Goal: Task Accomplishment & Management: Use online tool/utility

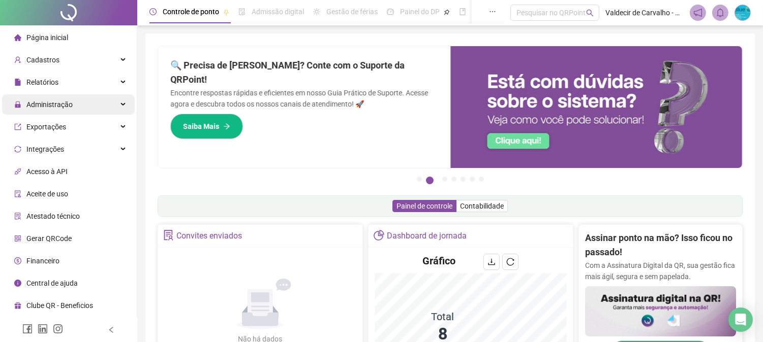
click at [98, 100] on div "Administração" at bounding box center [68, 105] width 133 height 20
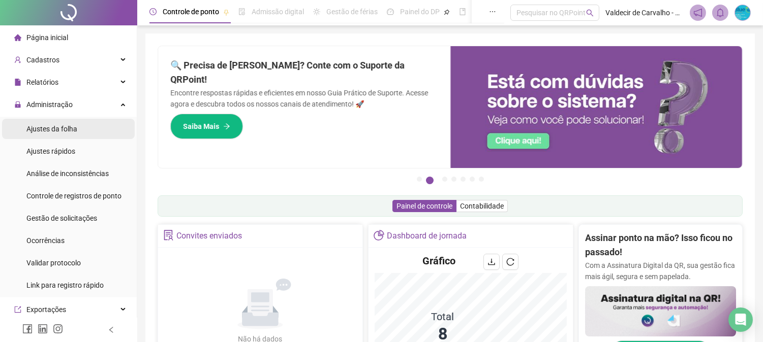
click at [84, 128] on li "Ajustes da folha" at bounding box center [68, 129] width 133 height 20
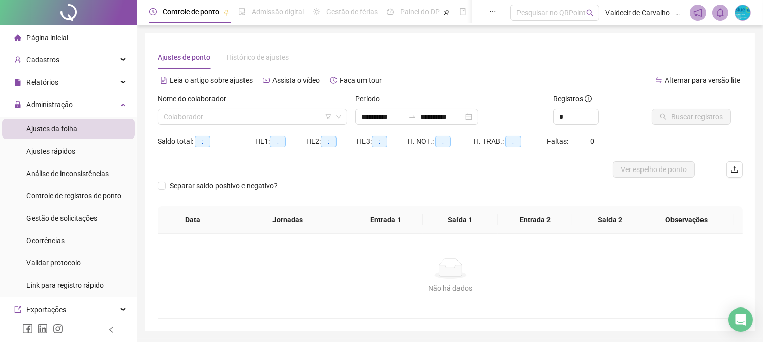
type input "**********"
click at [256, 122] on input "search" at bounding box center [248, 116] width 168 height 15
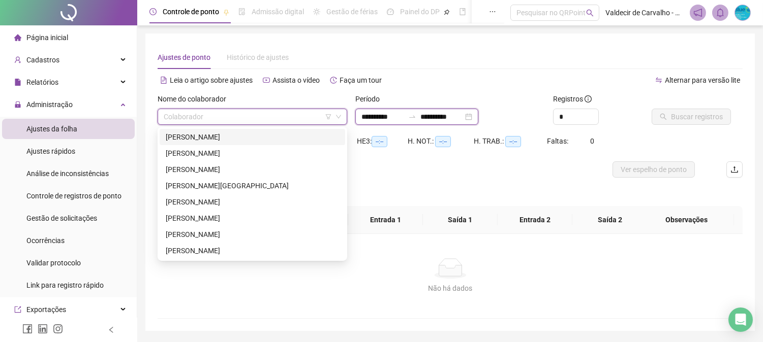
click at [404, 119] on input "**********" at bounding box center [382, 116] width 43 height 11
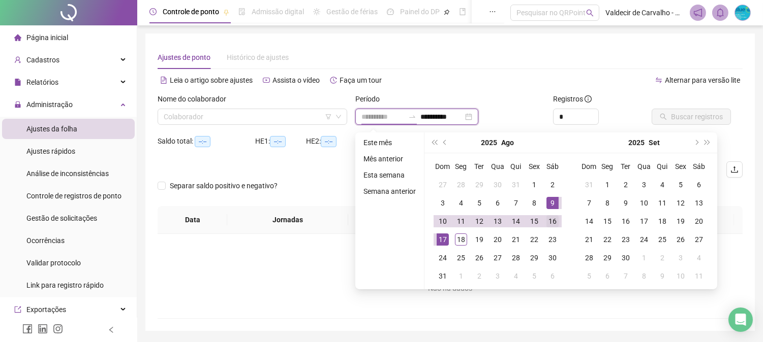
type input "**********"
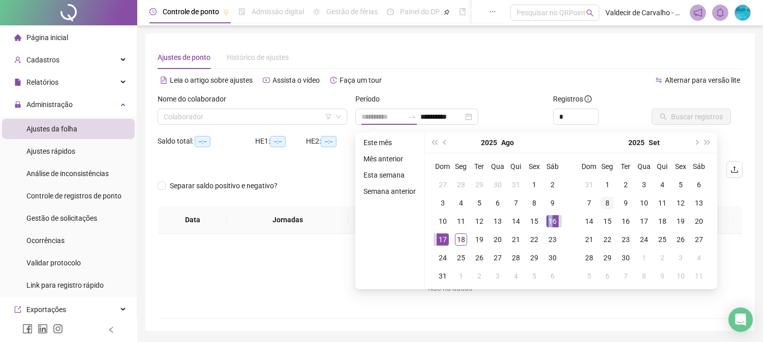
drag, startPoint x: 552, startPoint y: 215, endPoint x: 602, endPoint y: 198, distance: 52.7
click at [552, 214] on td "16" at bounding box center [552, 221] width 18 height 18
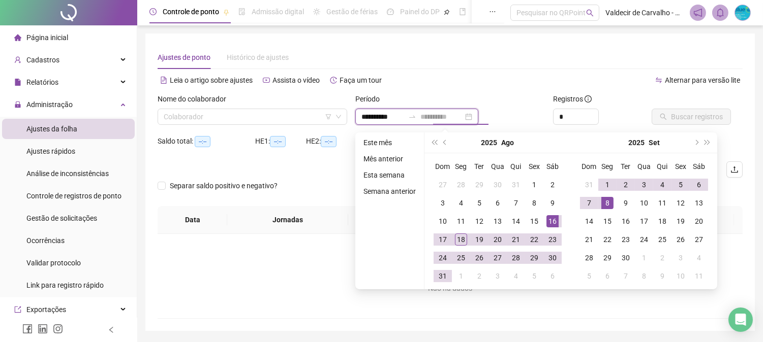
type input "**********"
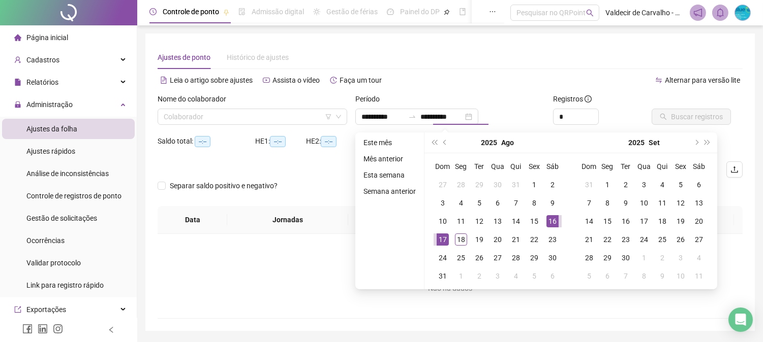
click at [547, 129] on div "**********" at bounding box center [450, 113] width 198 height 40
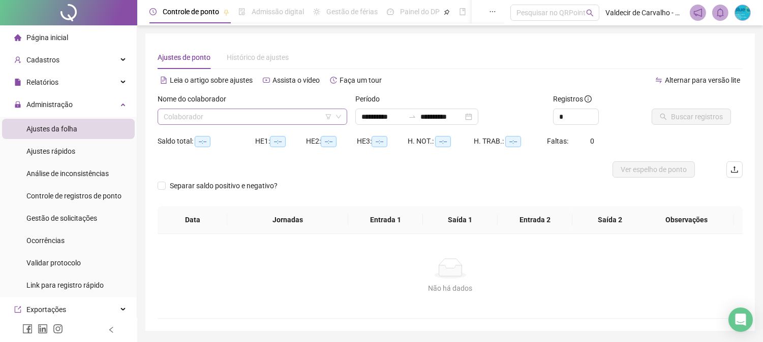
click at [308, 118] on input "search" at bounding box center [248, 116] width 168 height 15
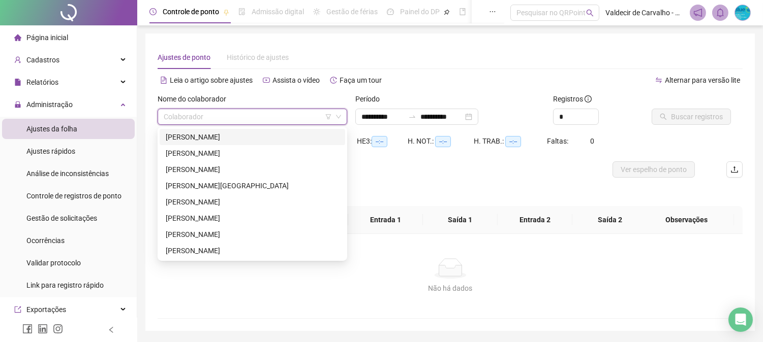
click at [274, 134] on div "[PERSON_NAME]" at bounding box center [252, 137] width 173 height 11
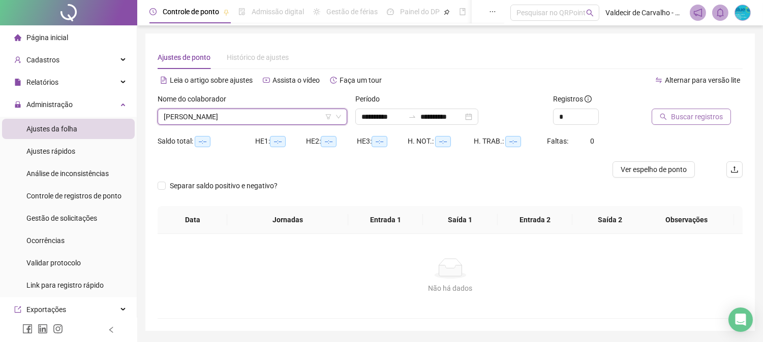
click at [672, 111] on span "Buscar registros" at bounding box center [697, 116] width 52 height 11
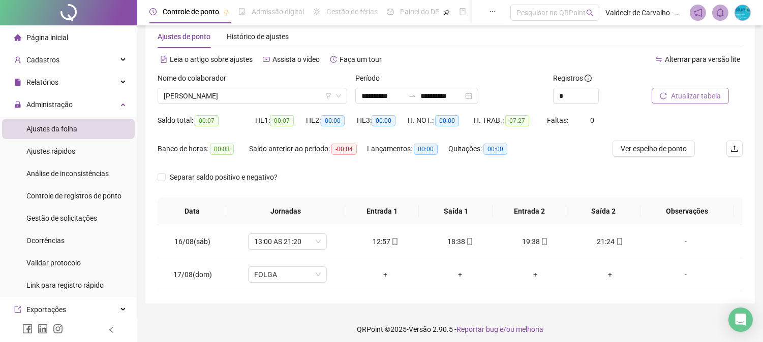
scroll to position [26, 0]
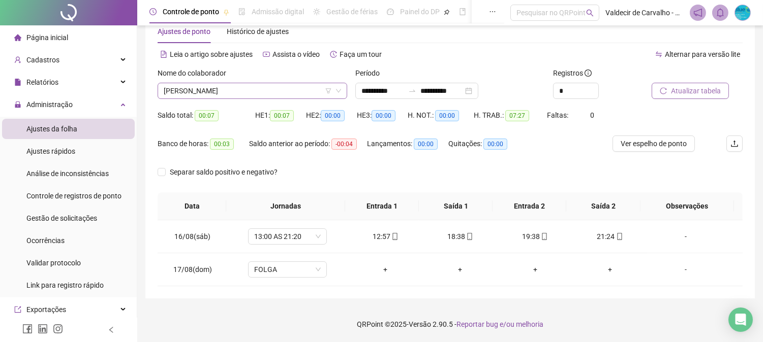
click at [324, 90] on span "[PERSON_NAME]" at bounding box center [252, 90] width 177 height 15
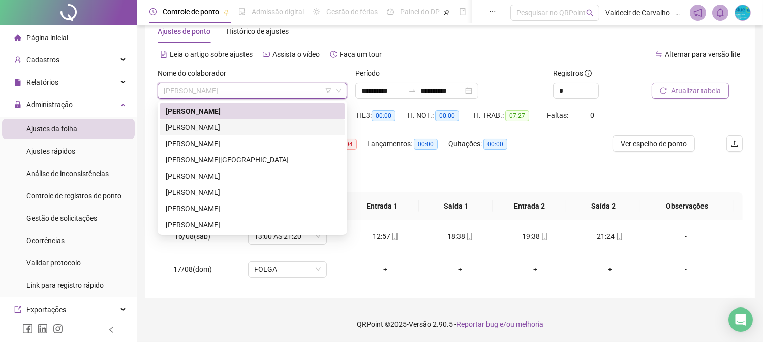
click at [312, 124] on div "[PERSON_NAME]" at bounding box center [252, 127] width 173 height 11
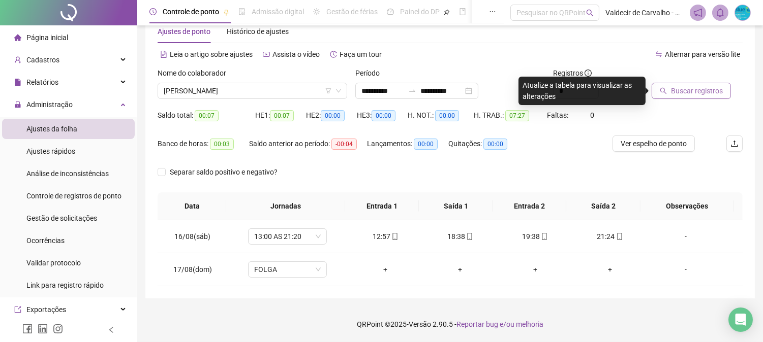
click at [671, 88] on span "Buscar registros" at bounding box center [697, 90] width 52 height 11
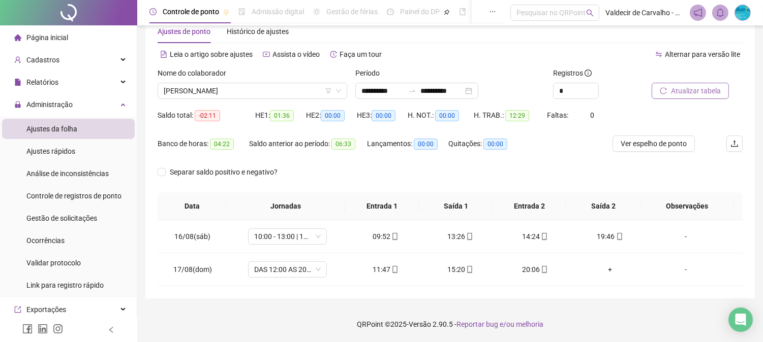
click at [272, 92] on span "[PERSON_NAME]" at bounding box center [252, 90] width 177 height 15
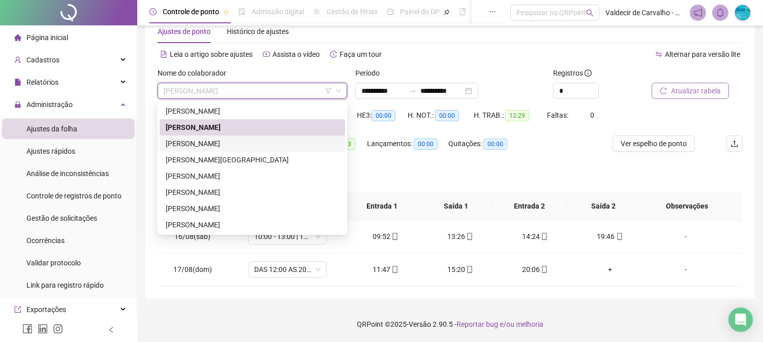
click at [265, 139] on div "[PERSON_NAME]" at bounding box center [252, 143] width 173 height 11
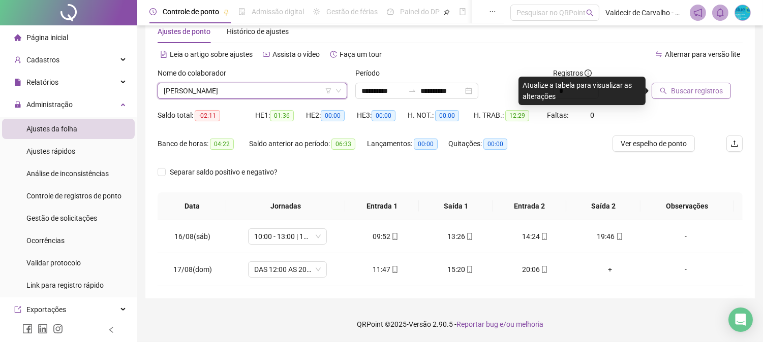
click at [653, 93] on button "Buscar registros" at bounding box center [690, 91] width 79 height 16
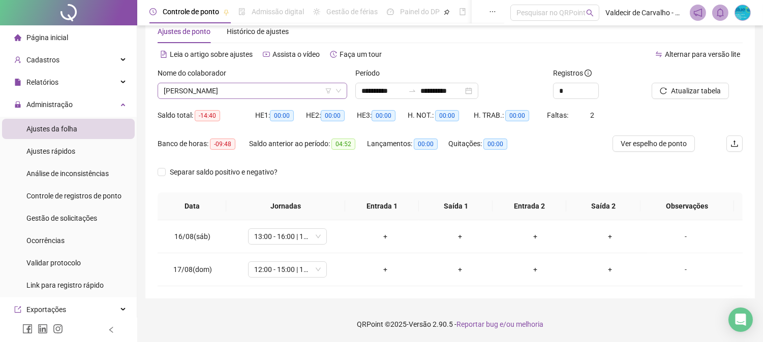
click at [300, 94] on span "[PERSON_NAME]" at bounding box center [252, 90] width 177 height 15
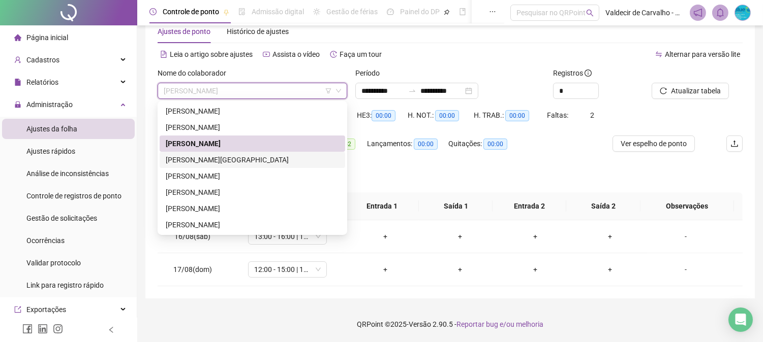
click at [281, 152] on div "[PERSON_NAME][GEOGRAPHIC_DATA]" at bounding box center [252, 160] width 185 height 16
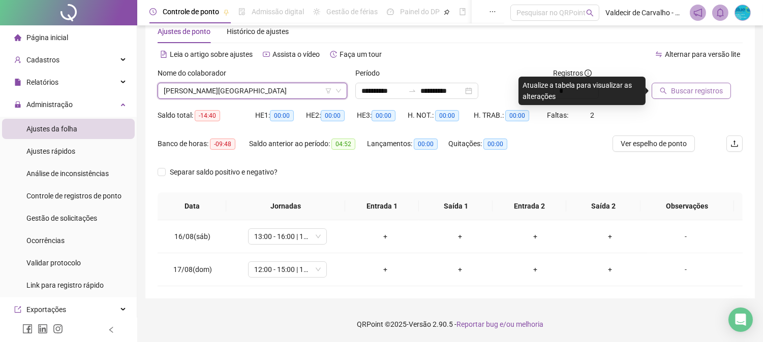
click at [686, 88] on span "Buscar registros" at bounding box center [697, 90] width 52 height 11
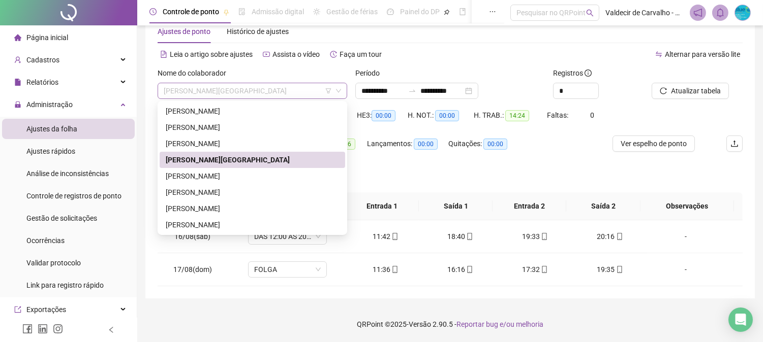
click at [286, 90] on span "[PERSON_NAME][GEOGRAPHIC_DATA]" at bounding box center [252, 90] width 177 height 15
click at [244, 173] on div "[PERSON_NAME]" at bounding box center [252, 176] width 173 height 11
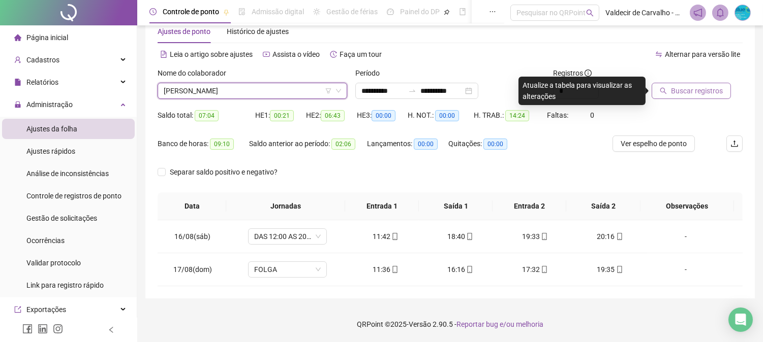
click at [719, 96] on span "Buscar registros" at bounding box center [697, 90] width 52 height 11
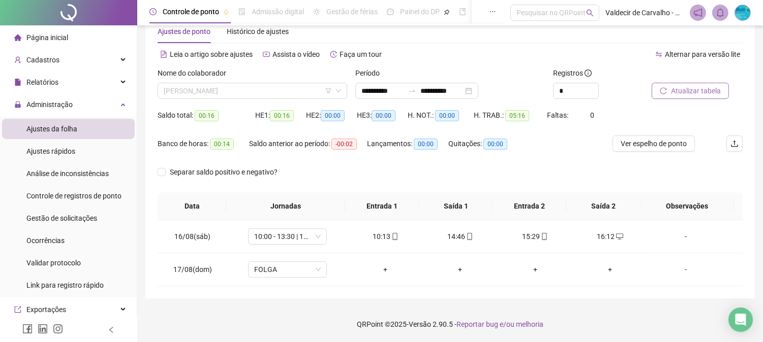
drag, startPoint x: 281, startPoint y: 93, endPoint x: 265, endPoint y: 121, distance: 31.6
click at [279, 96] on span "[PERSON_NAME]" at bounding box center [252, 90] width 177 height 15
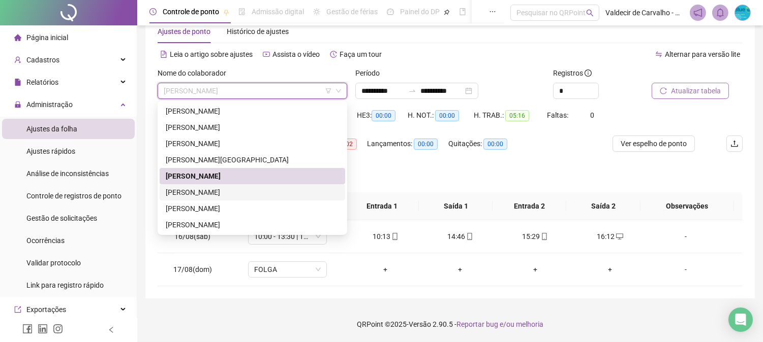
click at [257, 194] on div "[PERSON_NAME]" at bounding box center [252, 192] width 173 height 11
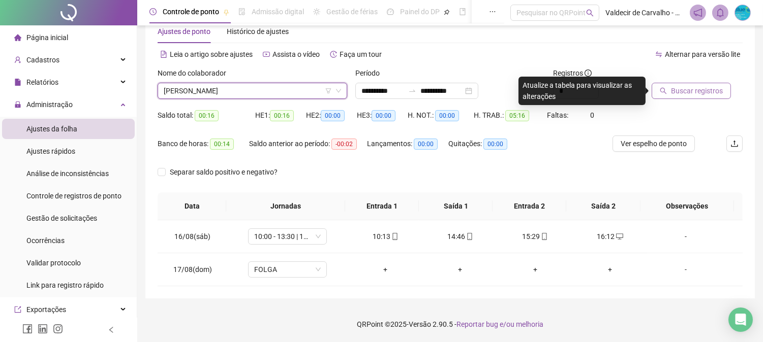
click at [689, 84] on div "Buscar registros" at bounding box center [684, 84] width 66 height 32
click at [607, 234] on div "16:12" at bounding box center [609, 236] width 58 height 11
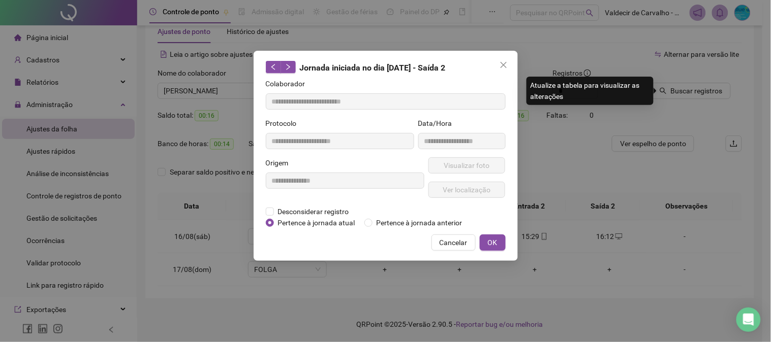
click at [499, 65] on icon "close" at bounding box center [503, 65] width 8 height 8
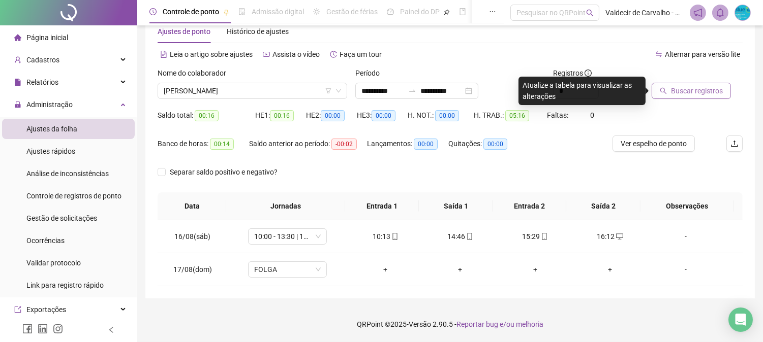
click at [708, 92] on span "Buscar registros" at bounding box center [697, 90] width 52 height 11
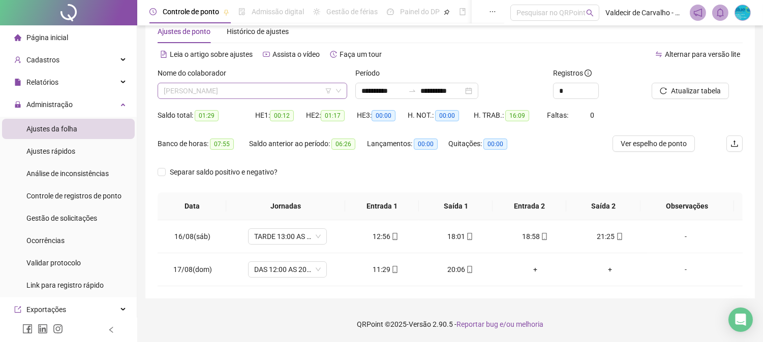
click at [261, 90] on span "[PERSON_NAME]" at bounding box center [252, 90] width 177 height 15
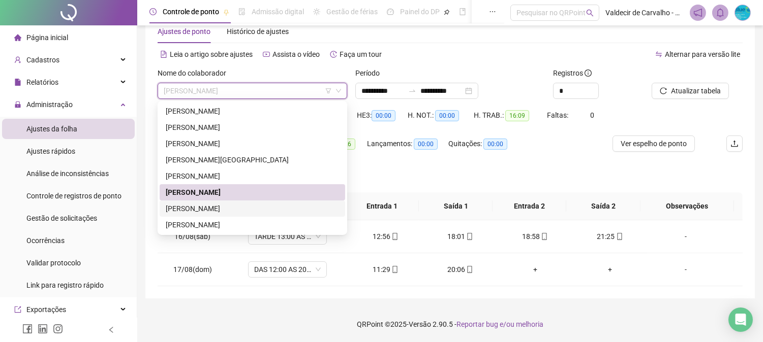
drag, startPoint x: 260, startPoint y: 209, endPoint x: 303, endPoint y: 201, distance: 43.9
click at [260, 209] on div "[PERSON_NAME]" at bounding box center [252, 208] width 173 height 11
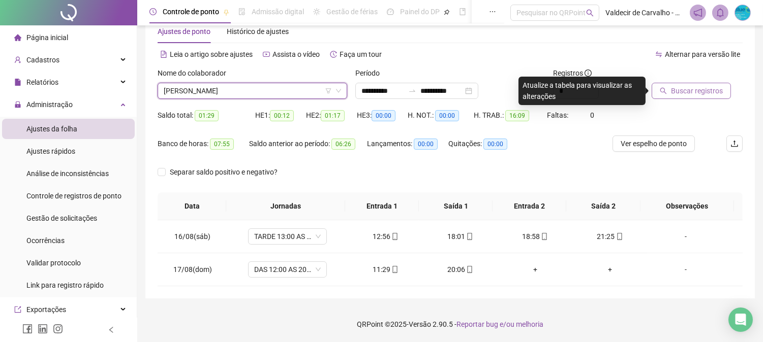
click at [680, 92] on span "Buscar registros" at bounding box center [697, 90] width 52 height 11
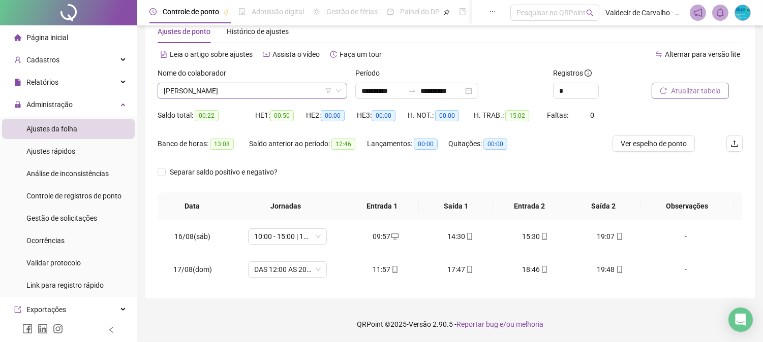
click at [252, 90] on span "[PERSON_NAME]" at bounding box center [252, 90] width 177 height 15
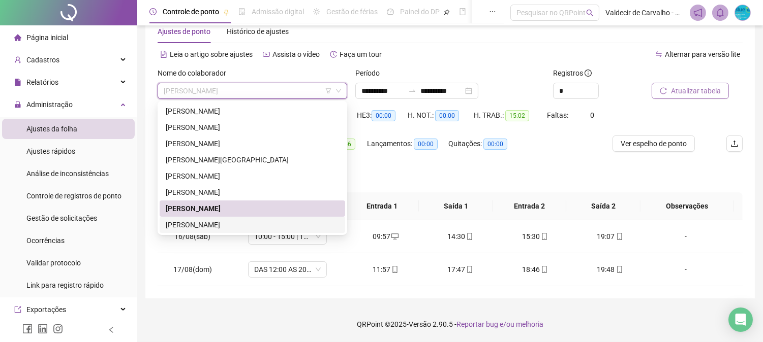
click at [182, 221] on div "[PERSON_NAME]" at bounding box center [252, 224] width 173 height 11
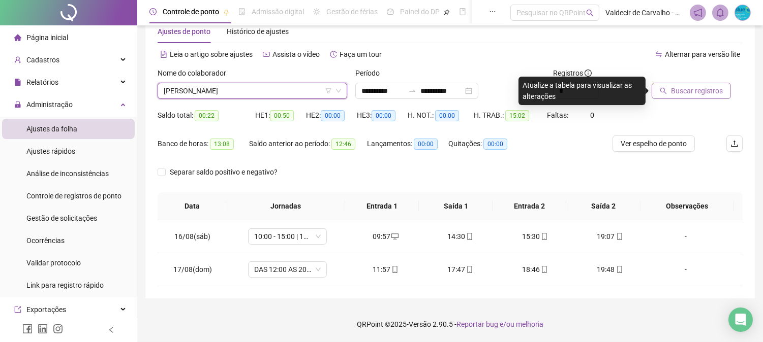
click at [686, 92] on span "Buscar registros" at bounding box center [697, 90] width 52 height 11
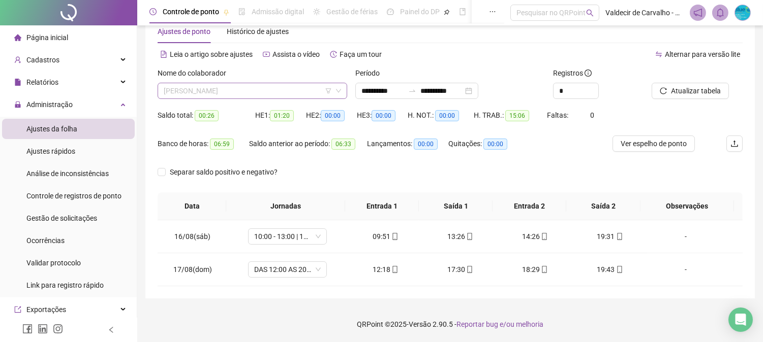
click at [270, 89] on span "[PERSON_NAME]" at bounding box center [252, 90] width 177 height 15
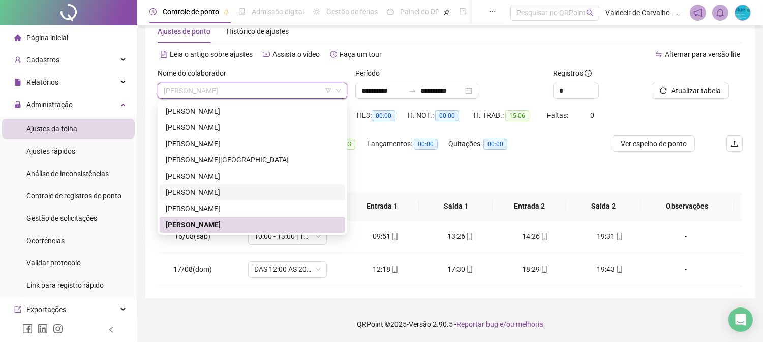
scroll to position [0, 0]
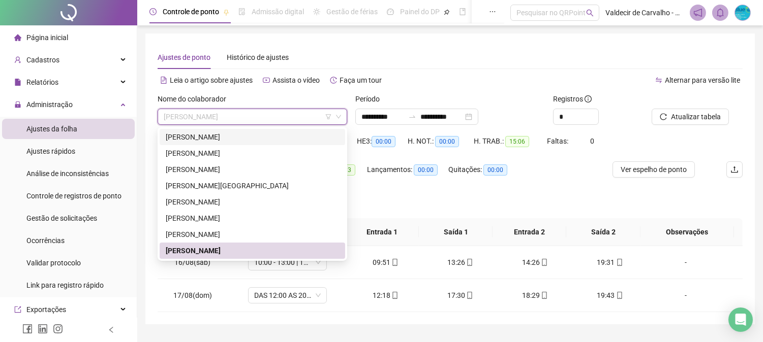
drag, startPoint x: 265, startPoint y: 134, endPoint x: 390, endPoint y: 134, distance: 125.0
click at [265, 134] on div "[PERSON_NAME]" at bounding box center [252, 137] width 173 height 11
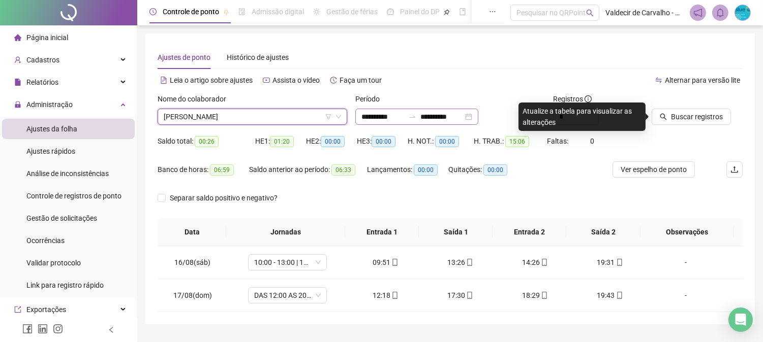
click at [435, 123] on div "**********" at bounding box center [416, 117] width 123 height 16
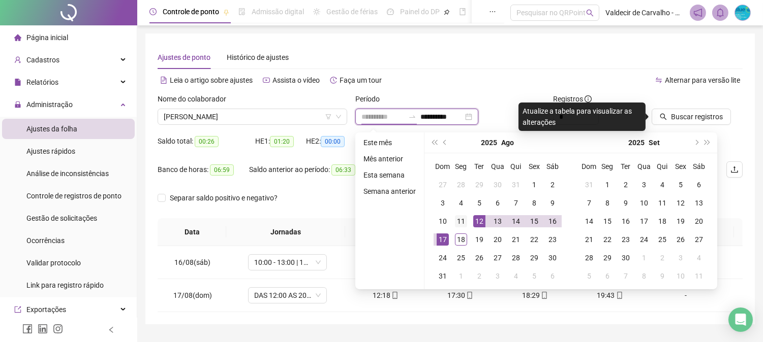
type input "**********"
click at [462, 224] on div "11" at bounding box center [461, 221] width 12 height 12
click at [459, 244] on div "18" at bounding box center [461, 240] width 12 height 12
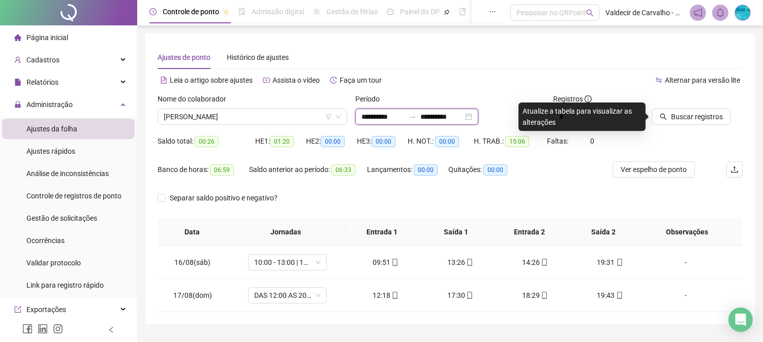
click at [463, 117] on input "**********" at bounding box center [441, 116] width 43 height 11
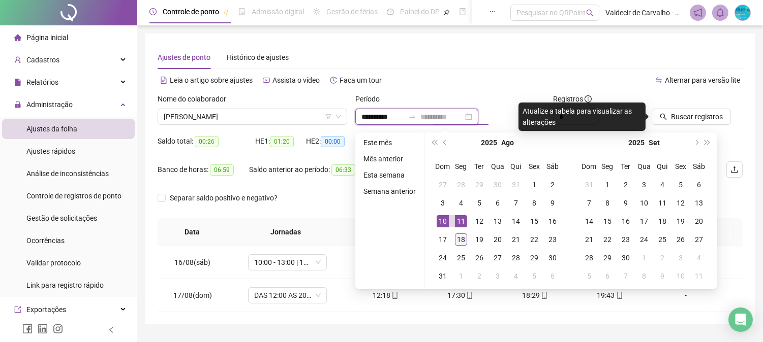
type input "**********"
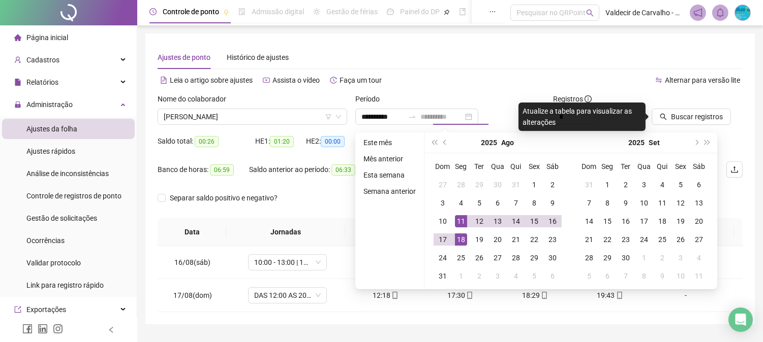
click at [458, 243] on div "18" at bounding box center [461, 240] width 12 height 12
type input "**********"
click at [661, 117] on icon "search" at bounding box center [663, 116] width 7 height 7
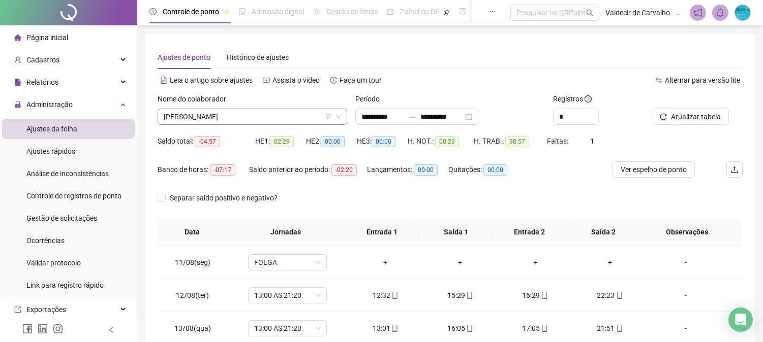
click at [281, 116] on span "[PERSON_NAME]" at bounding box center [252, 116] width 177 height 15
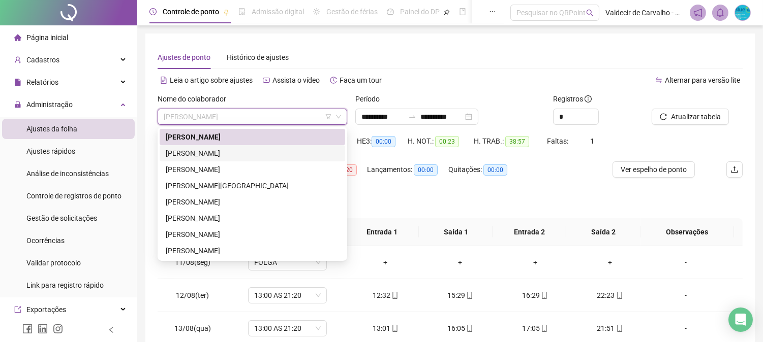
click at [263, 155] on div "[PERSON_NAME]" at bounding box center [252, 153] width 173 height 11
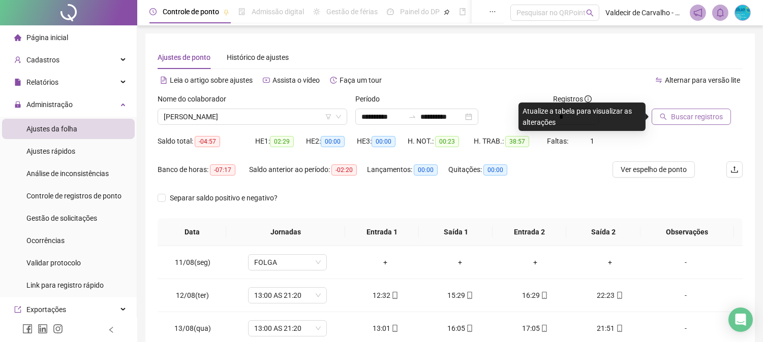
click at [692, 112] on span "Buscar registros" at bounding box center [697, 116] width 52 height 11
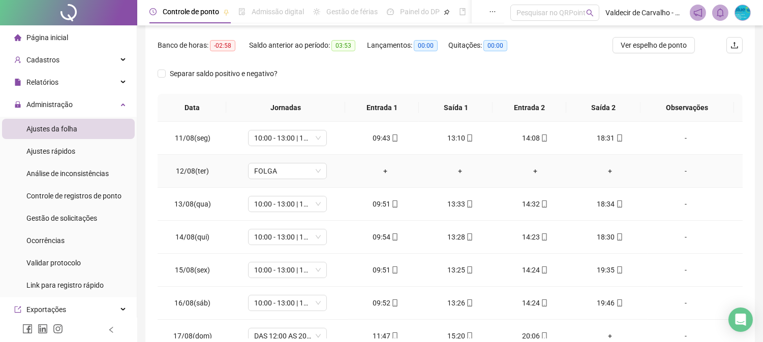
scroll to position [7, 0]
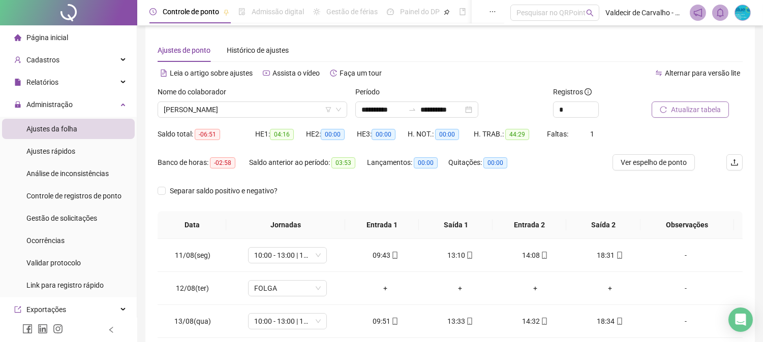
click at [301, 115] on span "[PERSON_NAME]" at bounding box center [252, 109] width 177 height 15
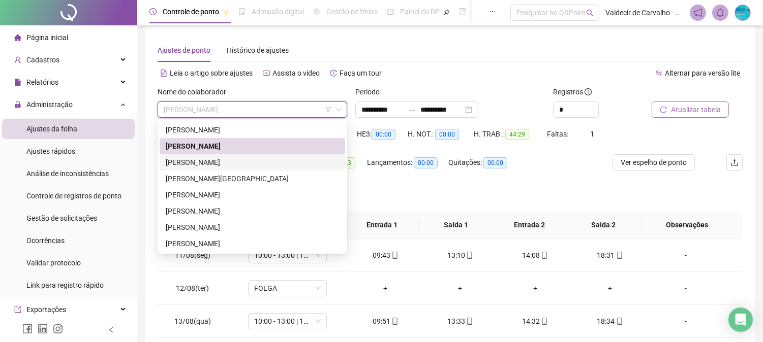
click at [270, 166] on div "[PERSON_NAME]" at bounding box center [252, 162] width 173 height 11
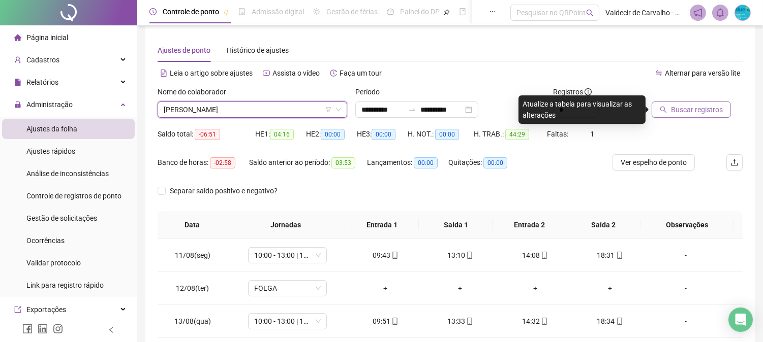
click at [698, 111] on span "Buscar registros" at bounding box center [697, 109] width 52 height 11
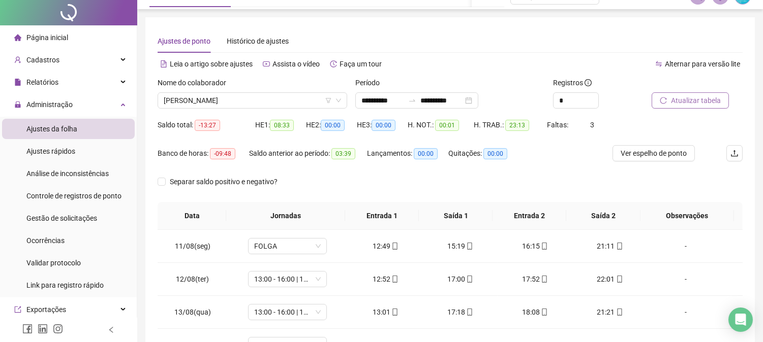
scroll to position [0, 0]
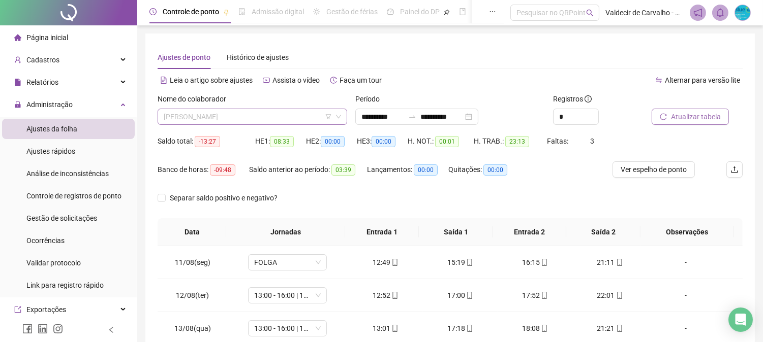
click at [197, 118] on span "[PERSON_NAME]" at bounding box center [252, 116] width 177 height 15
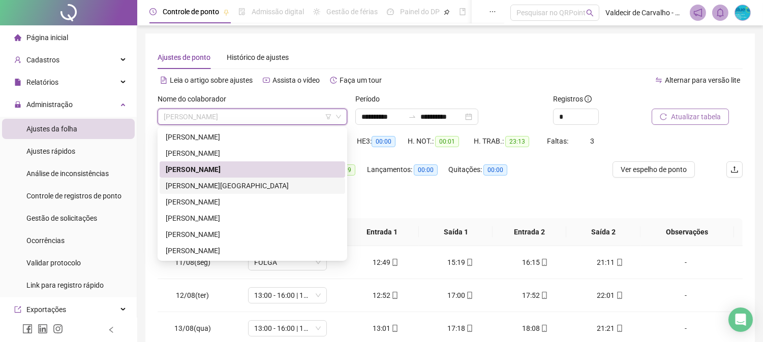
click at [216, 186] on div "[PERSON_NAME][GEOGRAPHIC_DATA]" at bounding box center [252, 185] width 173 height 11
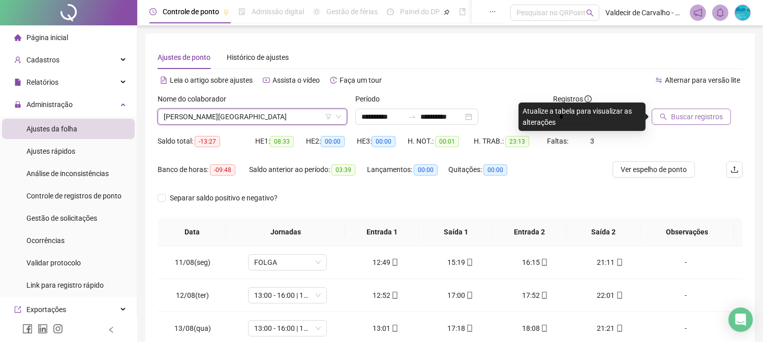
click at [673, 113] on span "Buscar registros" at bounding box center [697, 116] width 52 height 11
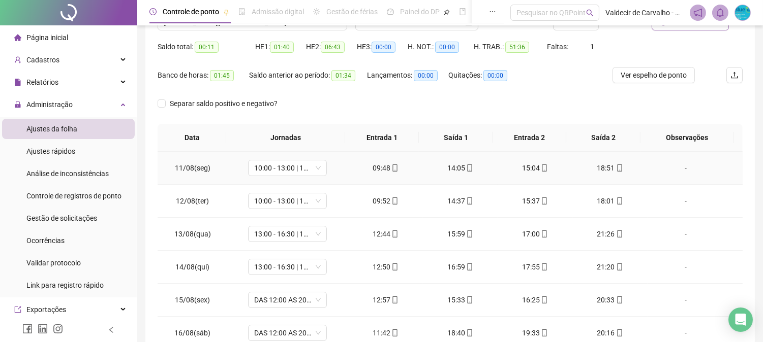
scroll to position [64, 0]
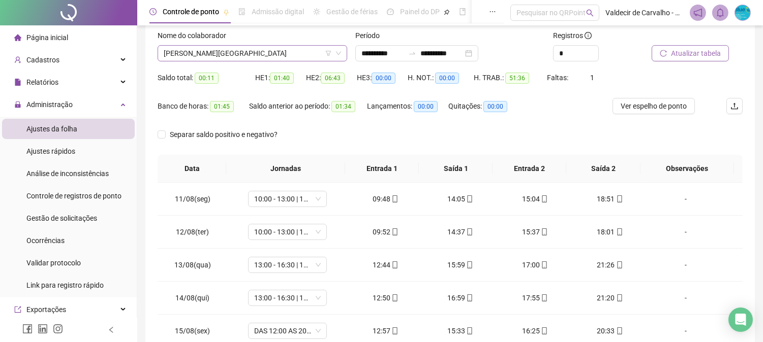
click at [301, 59] on span "[PERSON_NAME][GEOGRAPHIC_DATA]" at bounding box center [252, 53] width 177 height 15
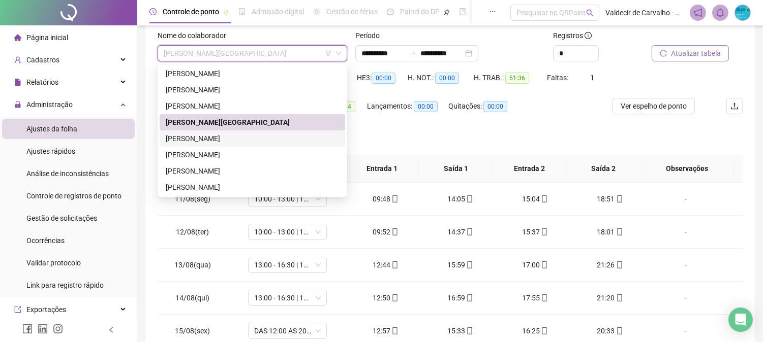
drag, startPoint x: 265, startPoint y: 142, endPoint x: 458, endPoint y: 143, distance: 193.1
click at [265, 143] on div "[PERSON_NAME]" at bounding box center [252, 138] width 173 height 11
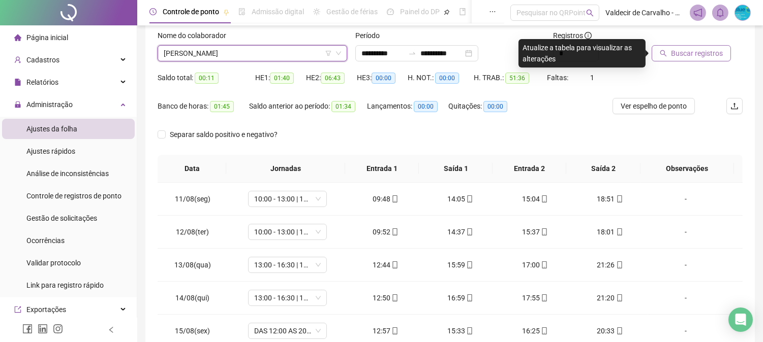
click at [684, 54] on span "Buscar registros" at bounding box center [697, 53] width 52 height 11
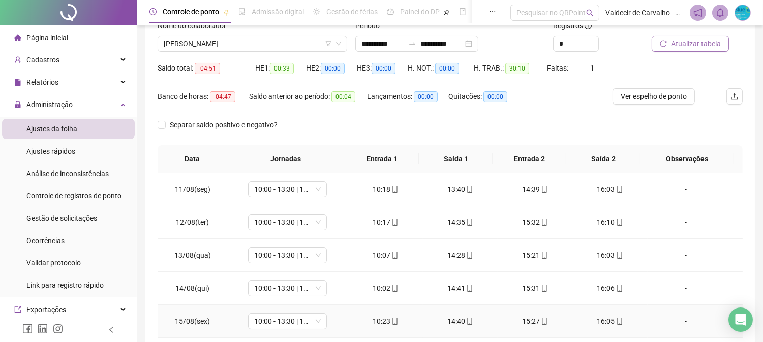
scroll to position [0, 0]
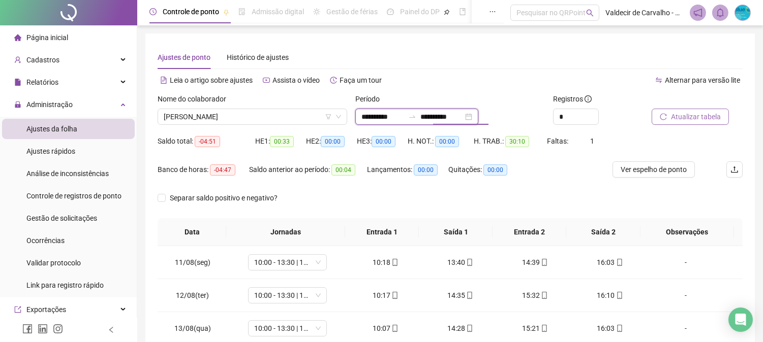
click at [456, 115] on input "**********" at bounding box center [441, 116] width 43 height 11
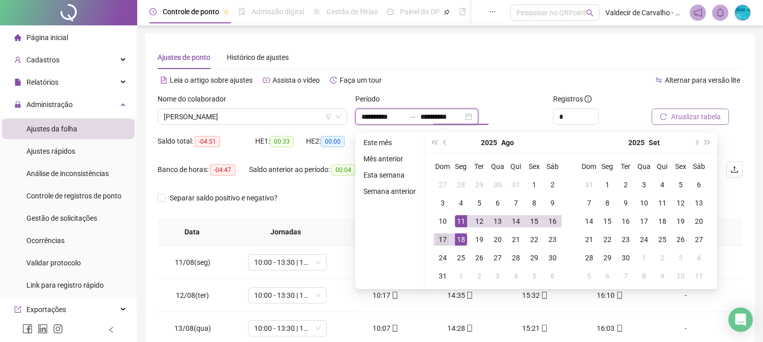
type input "**********"
click at [446, 240] on div "17" at bounding box center [442, 240] width 12 height 12
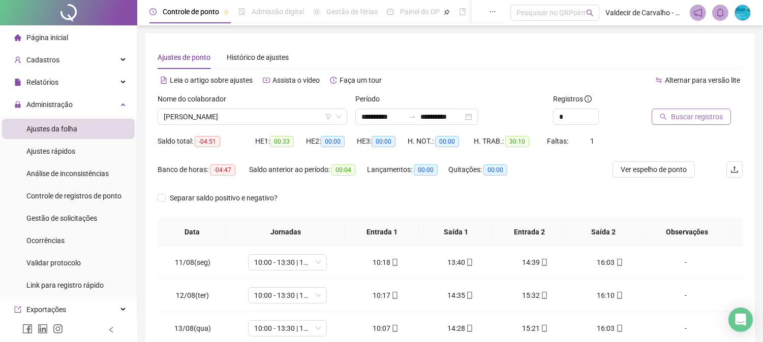
click at [687, 122] on button "Buscar registros" at bounding box center [690, 117] width 79 height 16
click at [453, 117] on input "**********" at bounding box center [441, 116] width 43 height 11
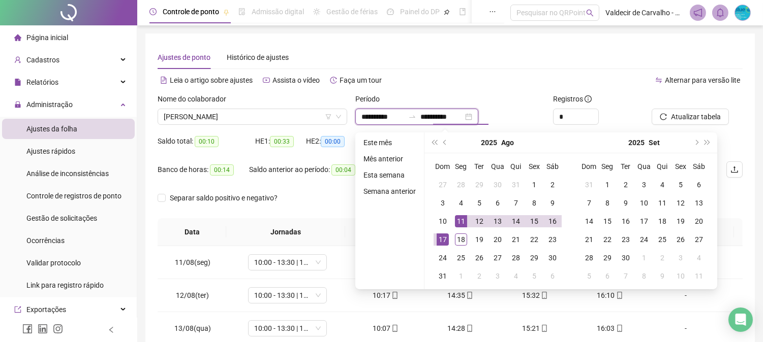
type input "**********"
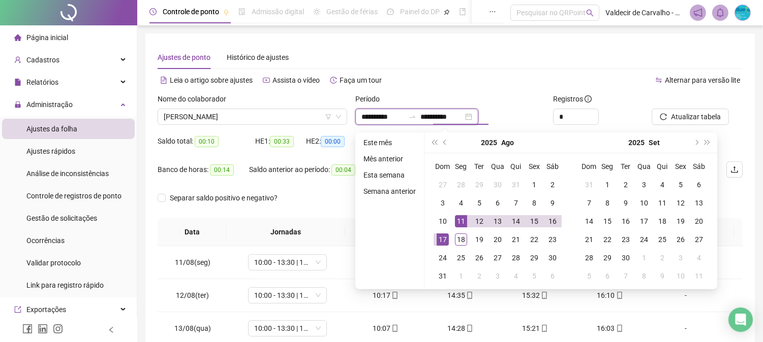
type input "**********"
click at [289, 191] on div "Separar saldo positivo e negativo?" at bounding box center [231, 198] width 146 height 16
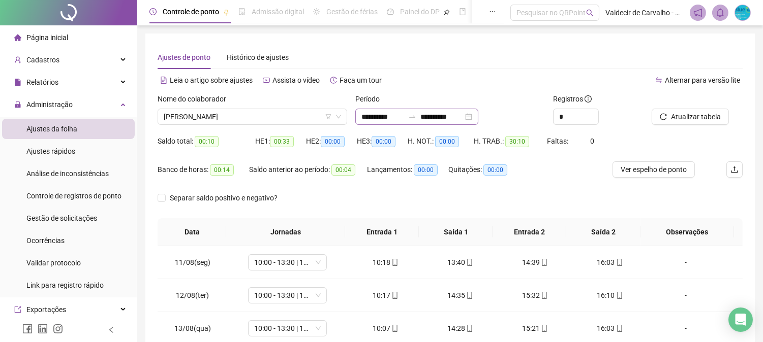
click at [416, 113] on icon "swap-right" at bounding box center [412, 117] width 8 height 8
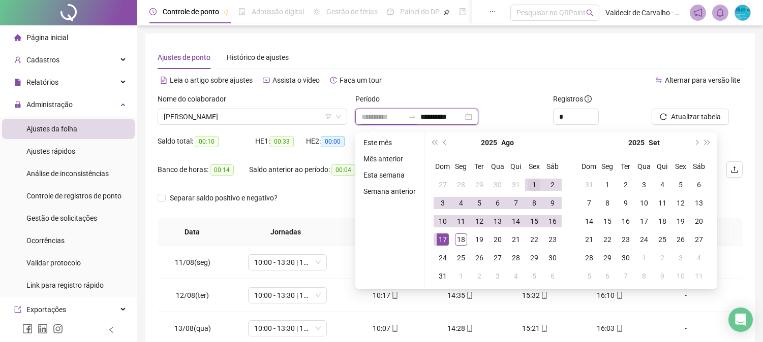
type input "**********"
drag, startPoint x: 526, startPoint y: 181, endPoint x: 577, endPoint y: 180, distance: 50.3
click at [528, 181] on div "1" at bounding box center [534, 185] width 12 height 12
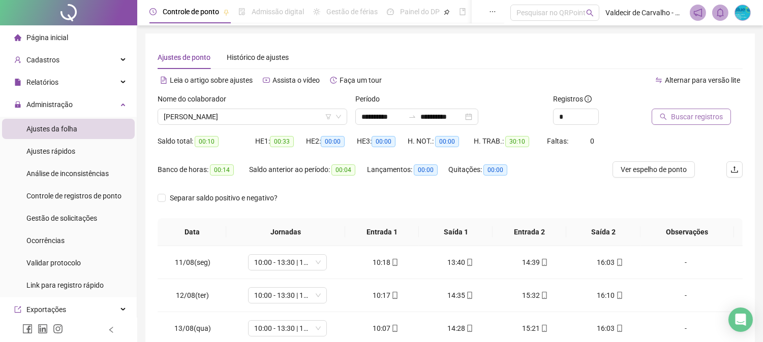
click at [679, 115] on span "Buscar registros" at bounding box center [697, 116] width 52 height 11
click at [418, 114] on div at bounding box center [412, 117] width 16 height 8
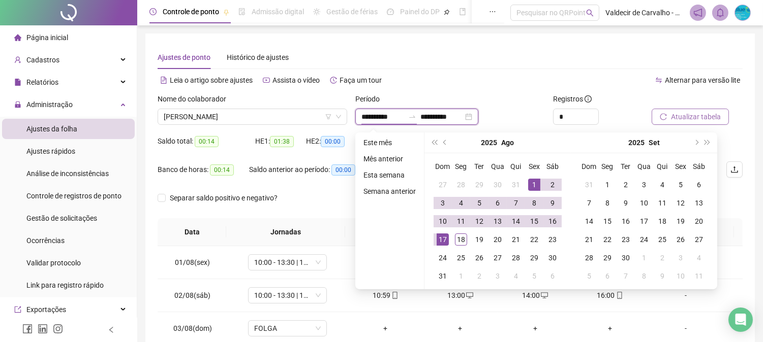
type input "**********"
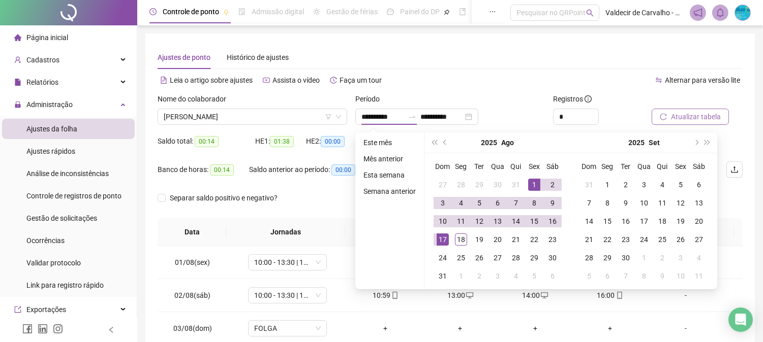
click at [358, 227] on ul "Este mês Mês anterior Esta semana Semana anterior" at bounding box center [389, 211] width 69 height 157
drag, startPoint x: 388, startPoint y: 235, endPoint x: 397, endPoint y: 239, distance: 9.8
click at [389, 235] on ul "Este mês Mês anterior Esta semana Semana anterior" at bounding box center [389, 211] width 69 height 157
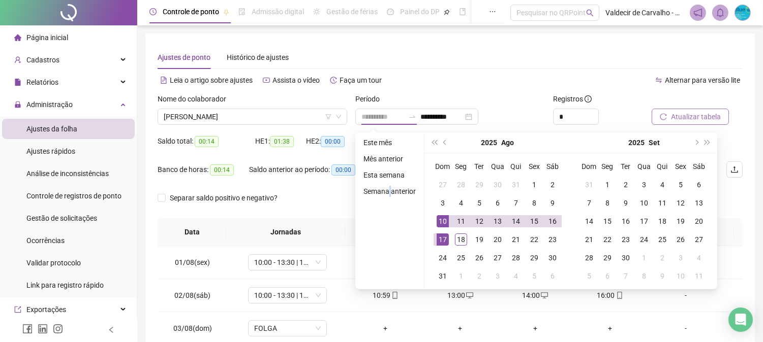
type input "**********"
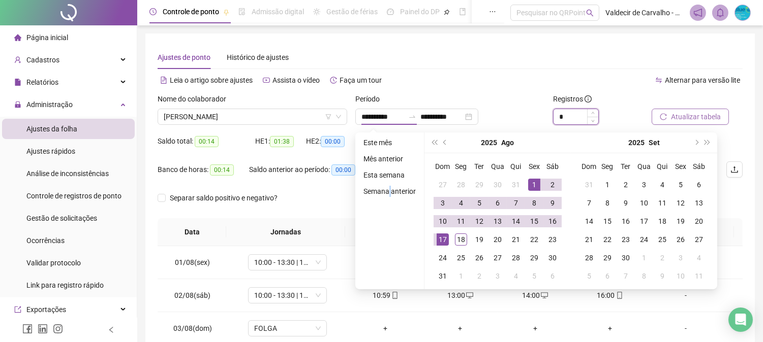
click at [573, 118] on input "*" at bounding box center [575, 116] width 45 height 15
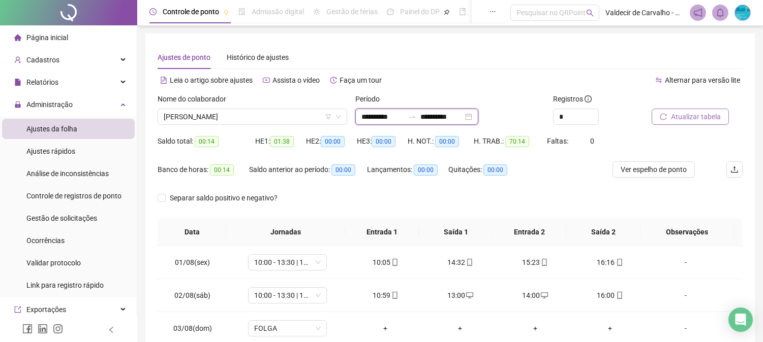
click at [463, 116] on input "**********" at bounding box center [441, 116] width 43 height 11
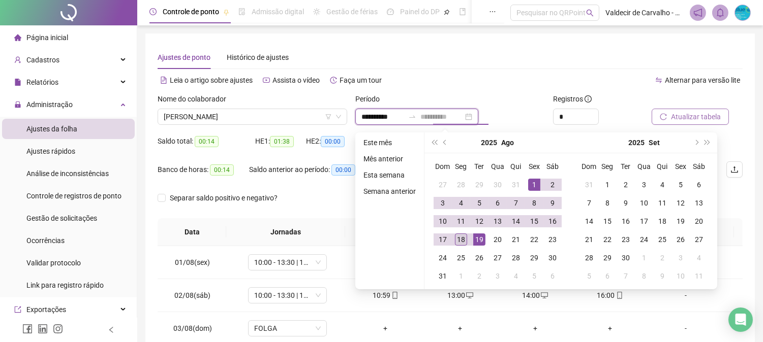
type input "**********"
click at [465, 236] on div "18" at bounding box center [461, 240] width 12 height 12
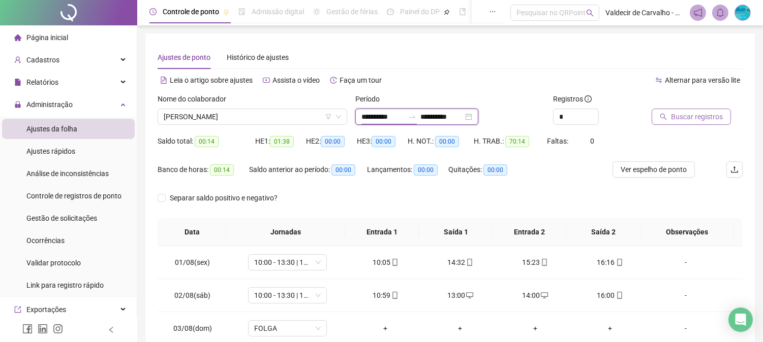
click at [385, 115] on input "**********" at bounding box center [382, 116] width 43 height 11
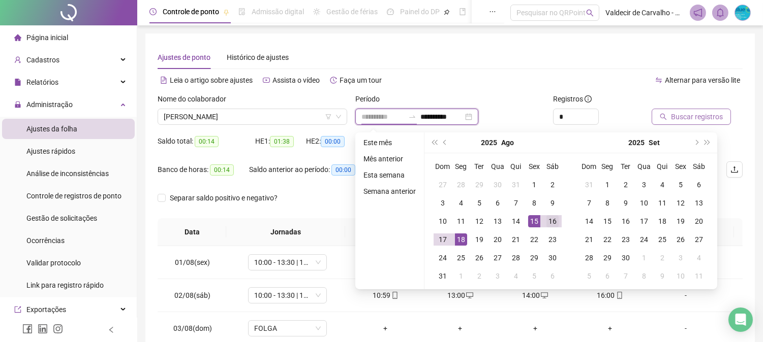
type input "**********"
click at [551, 216] on div "16" at bounding box center [552, 221] width 12 height 12
type input "**********"
click at [683, 114] on span "Buscar registros" at bounding box center [697, 116] width 52 height 11
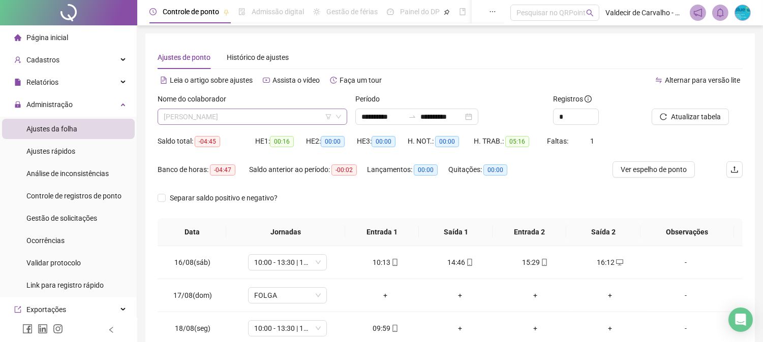
click at [277, 121] on span "[PERSON_NAME]" at bounding box center [252, 116] width 177 height 15
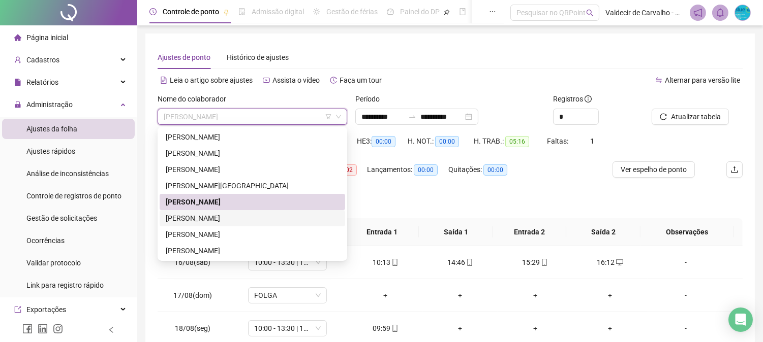
click at [260, 214] on div "[PERSON_NAME]" at bounding box center [252, 218] width 173 height 11
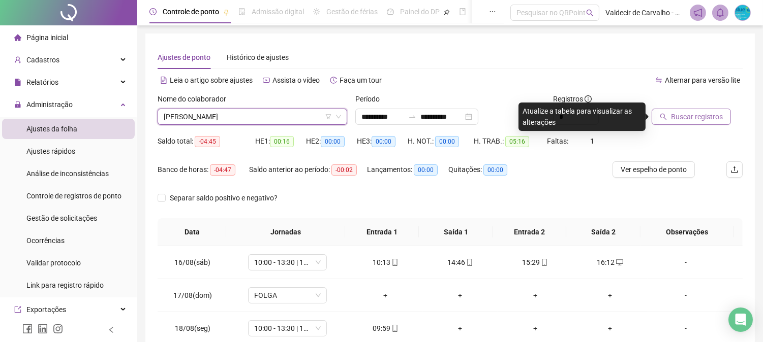
click at [673, 114] on span "Buscar registros" at bounding box center [697, 116] width 52 height 11
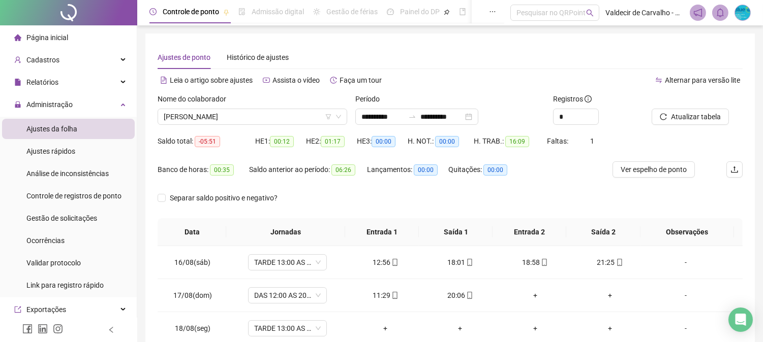
scroll to position [58, 0]
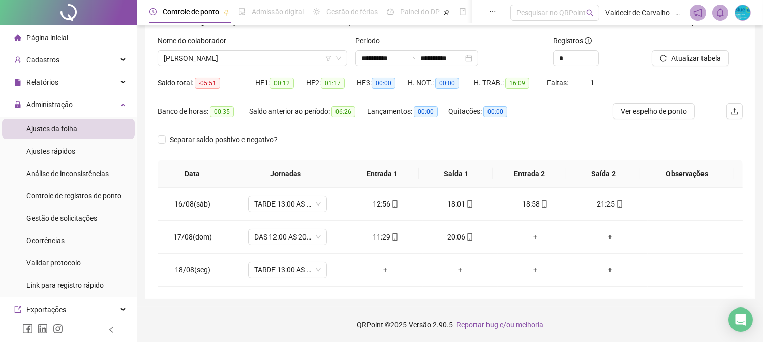
drag, startPoint x: 227, startPoint y: 59, endPoint x: 233, endPoint y: 89, distance: 30.5
click at [227, 59] on span "[PERSON_NAME]" at bounding box center [252, 58] width 177 height 15
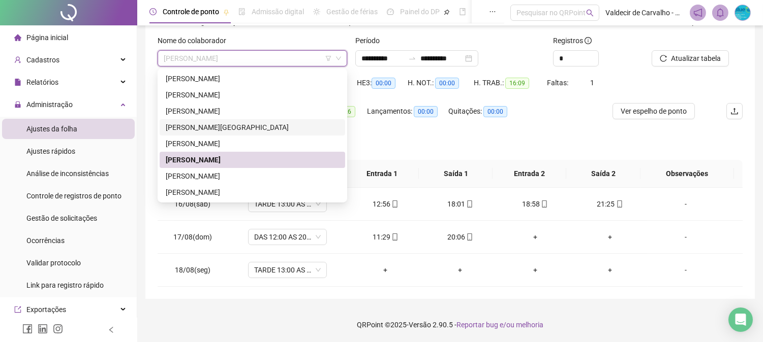
click at [222, 124] on div "[PERSON_NAME][GEOGRAPHIC_DATA]" at bounding box center [252, 127] width 173 height 11
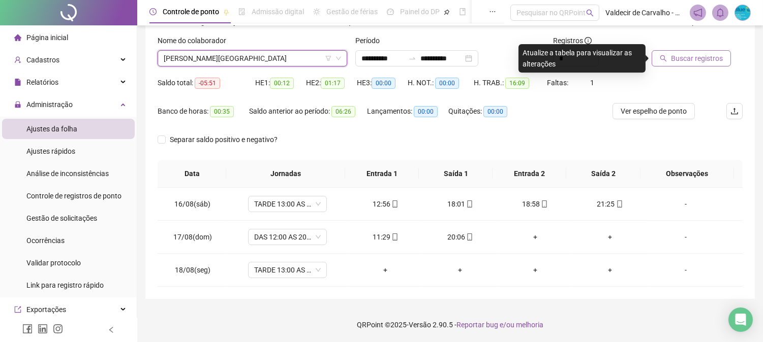
click at [687, 59] on span "Buscar registros" at bounding box center [697, 58] width 52 height 11
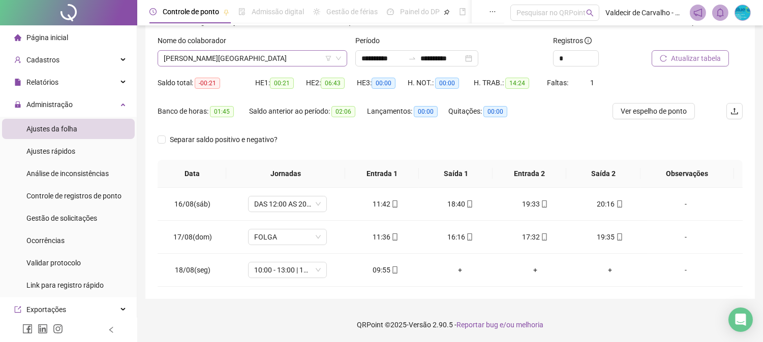
click at [232, 59] on span "[PERSON_NAME][GEOGRAPHIC_DATA]" at bounding box center [252, 58] width 177 height 15
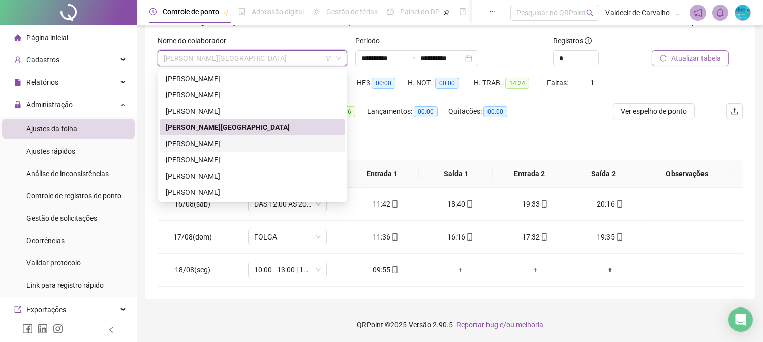
click at [184, 147] on div "[PERSON_NAME]" at bounding box center [252, 143] width 173 height 11
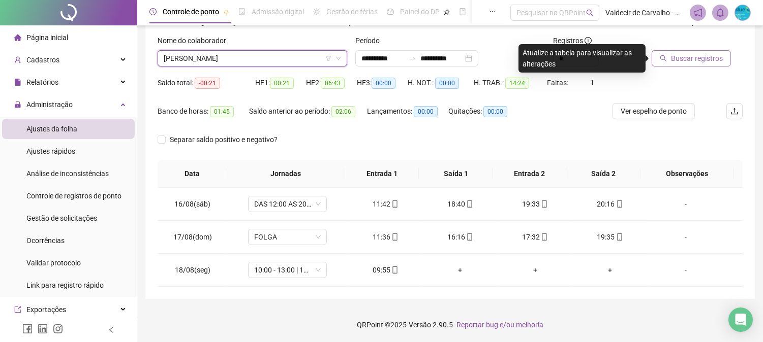
click at [683, 59] on span "Buscar registros" at bounding box center [697, 58] width 52 height 11
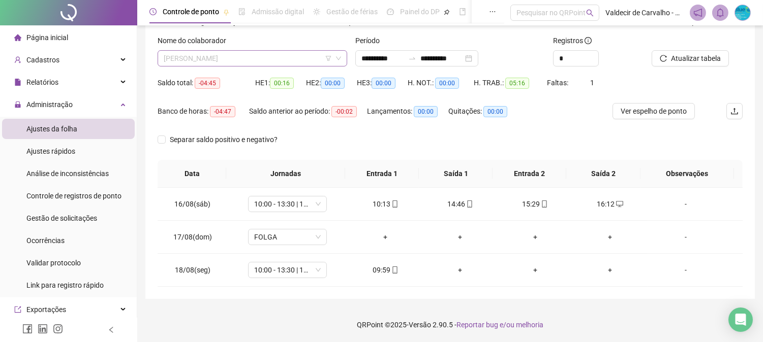
click at [290, 61] on span "[PERSON_NAME]" at bounding box center [252, 58] width 177 height 15
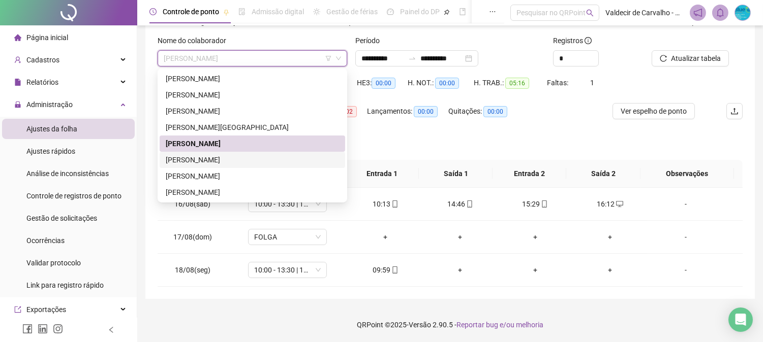
click at [268, 160] on div "[PERSON_NAME]" at bounding box center [252, 159] width 173 height 11
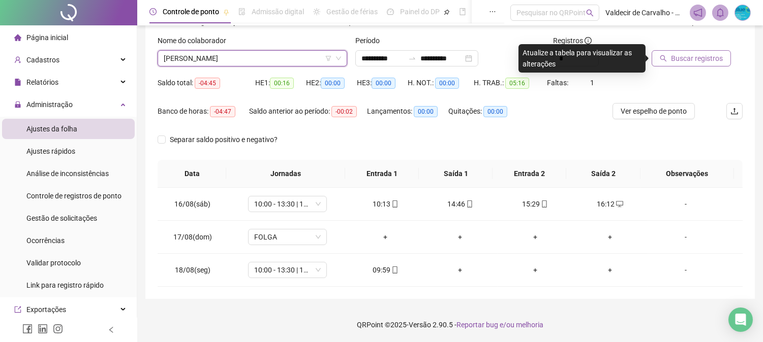
click at [678, 56] on span "Buscar registros" at bounding box center [697, 58] width 52 height 11
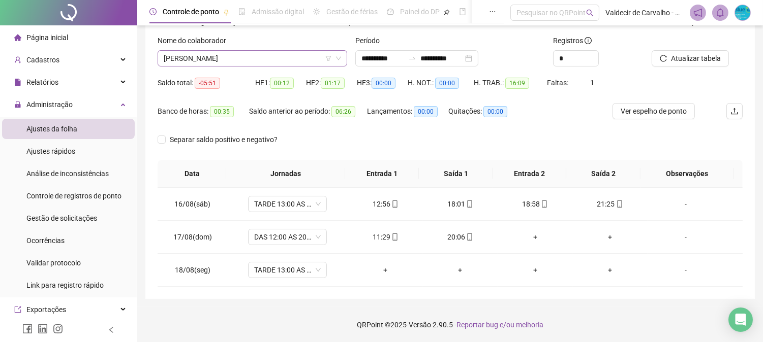
click at [252, 51] on span "[PERSON_NAME]" at bounding box center [252, 58] width 177 height 15
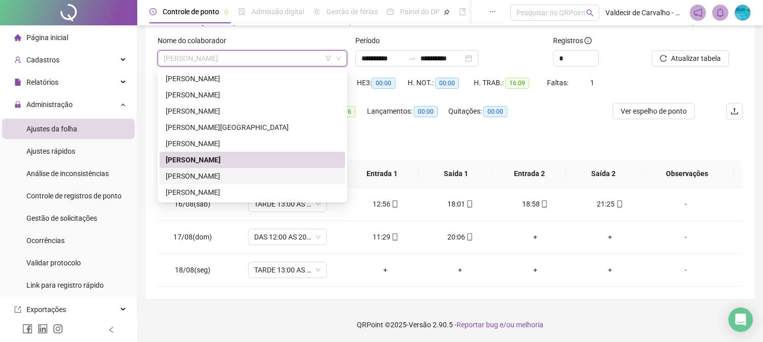
drag, startPoint x: 220, startPoint y: 171, endPoint x: 240, endPoint y: 170, distance: 19.9
click at [219, 173] on div "[PERSON_NAME]" at bounding box center [252, 176] width 173 height 11
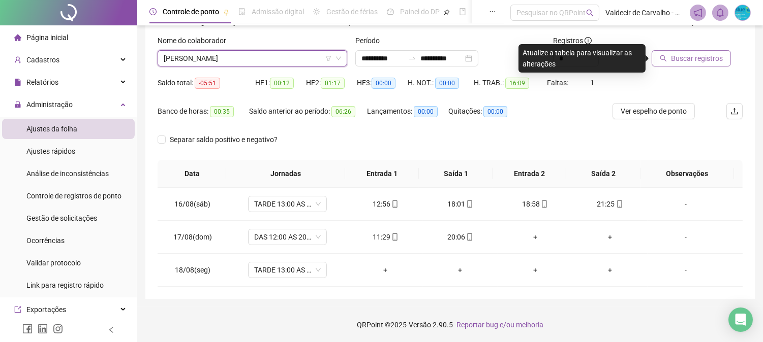
click at [708, 57] on span "Buscar registros" at bounding box center [697, 58] width 52 height 11
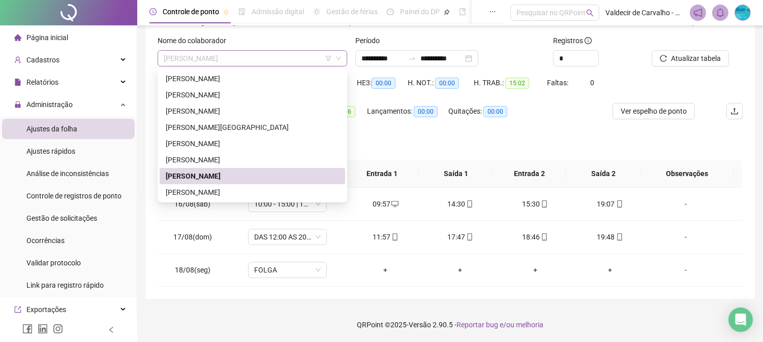
click at [205, 59] on span "[PERSON_NAME]" at bounding box center [252, 58] width 177 height 15
drag, startPoint x: 203, startPoint y: 191, endPoint x: 442, endPoint y: 158, distance: 241.1
click at [203, 192] on div "[PERSON_NAME]" at bounding box center [252, 192] width 173 height 11
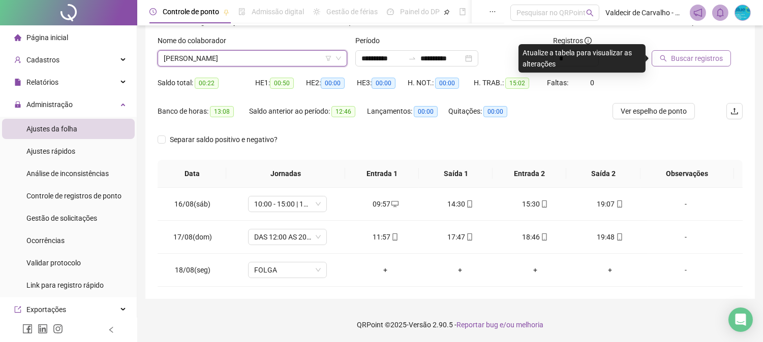
click at [684, 55] on span "Buscar registros" at bounding box center [697, 58] width 52 height 11
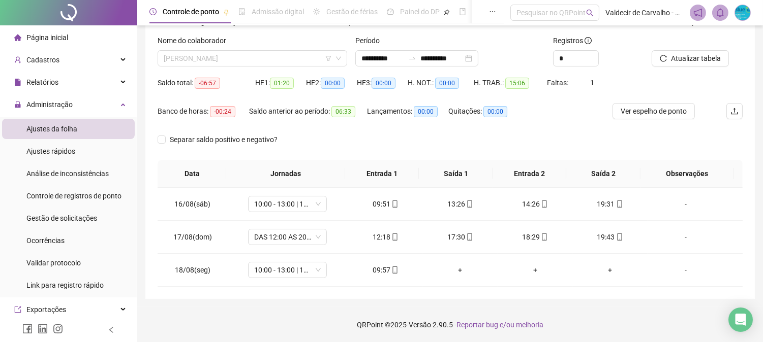
drag, startPoint x: 239, startPoint y: 49, endPoint x: 235, endPoint y: 82, distance: 32.8
click at [239, 52] on div "[PERSON_NAME]" at bounding box center [253, 58] width 190 height 16
click at [489, 132] on div "Separar saldo positivo e negativo?" at bounding box center [450, 146] width 585 height 28
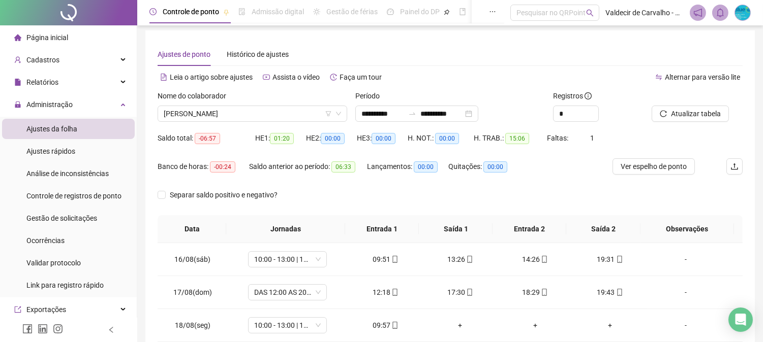
scroll to position [0, 0]
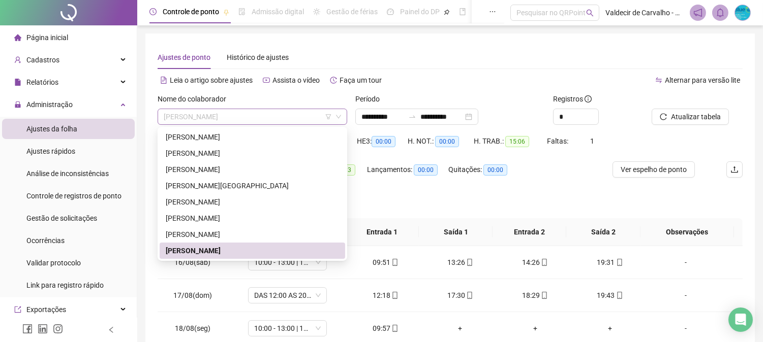
click at [257, 116] on span "[PERSON_NAME]" at bounding box center [252, 116] width 177 height 15
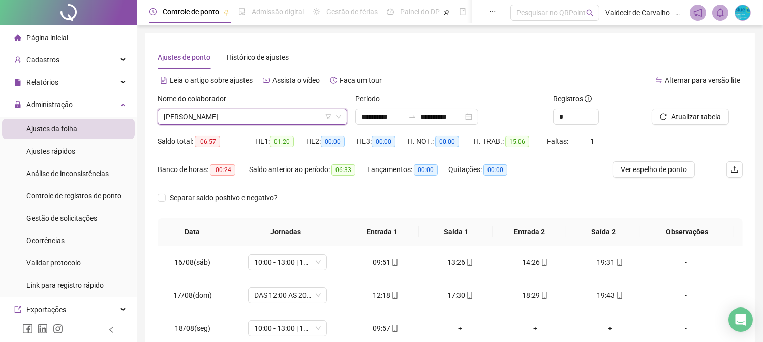
drag, startPoint x: 411, startPoint y: 67, endPoint x: 397, endPoint y: 69, distance: 13.3
click at [411, 67] on div "Ajustes de ponto Histórico de ajustes" at bounding box center [450, 57] width 585 height 23
